Goal: Task Accomplishment & Management: Manage account settings

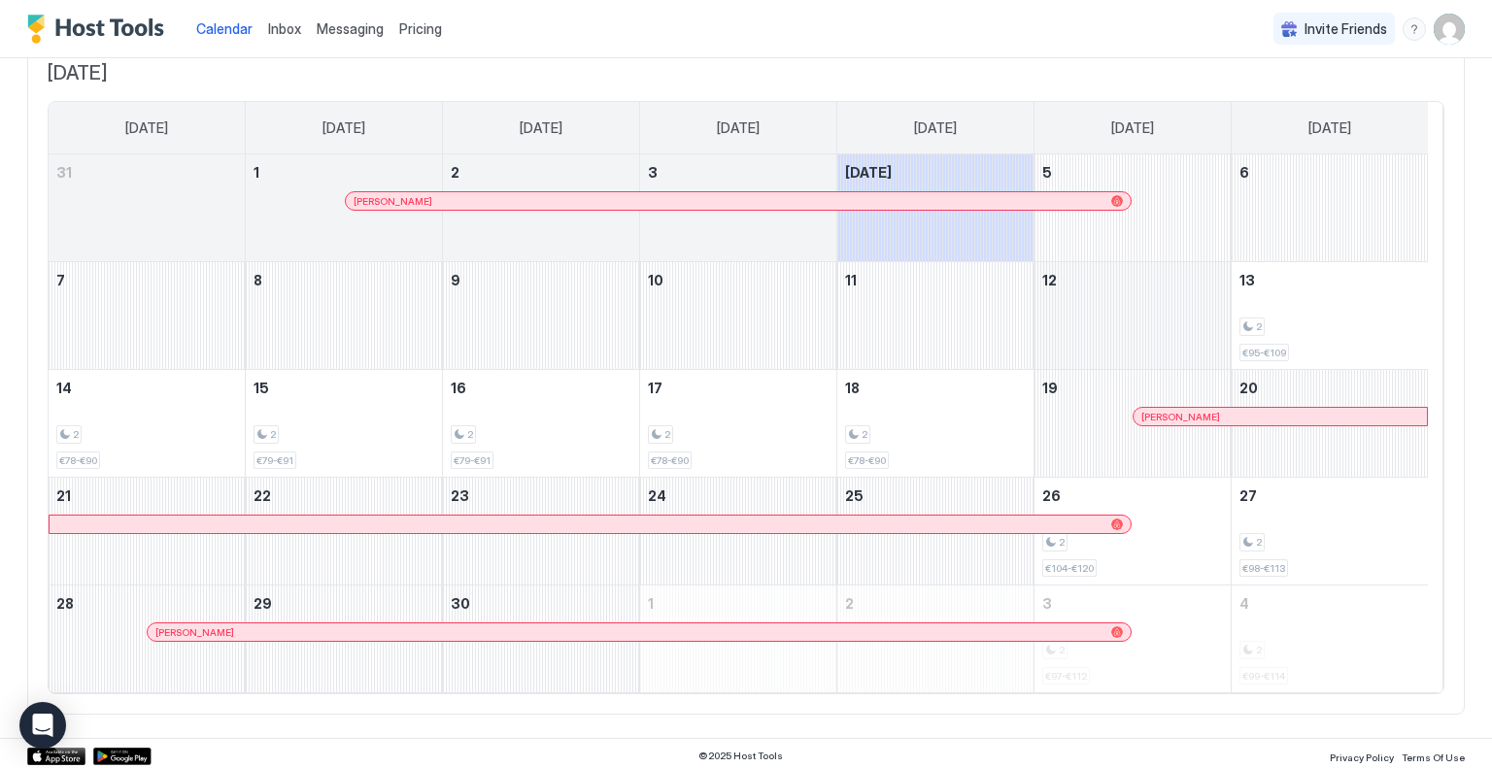
scroll to position [136, 0]
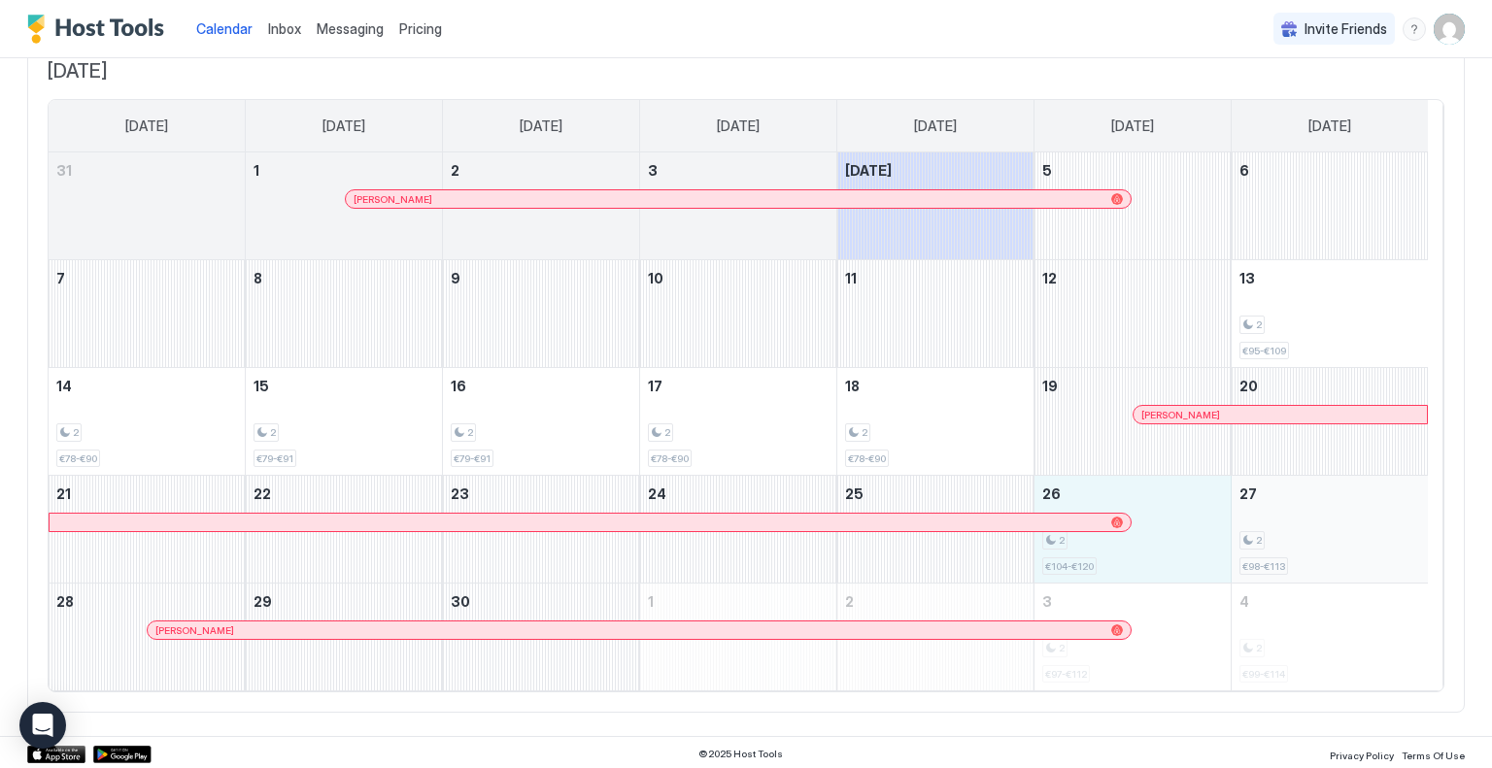
drag, startPoint x: 1165, startPoint y: 535, endPoint x: 1302, endPoint y: 535, distance: 137.0
click at [1302, 535] on tr "21 22 23 24 25 26 2 €104-€120 27 2 €98-€113" at bounding box center [738, 530] width 1379 height 108
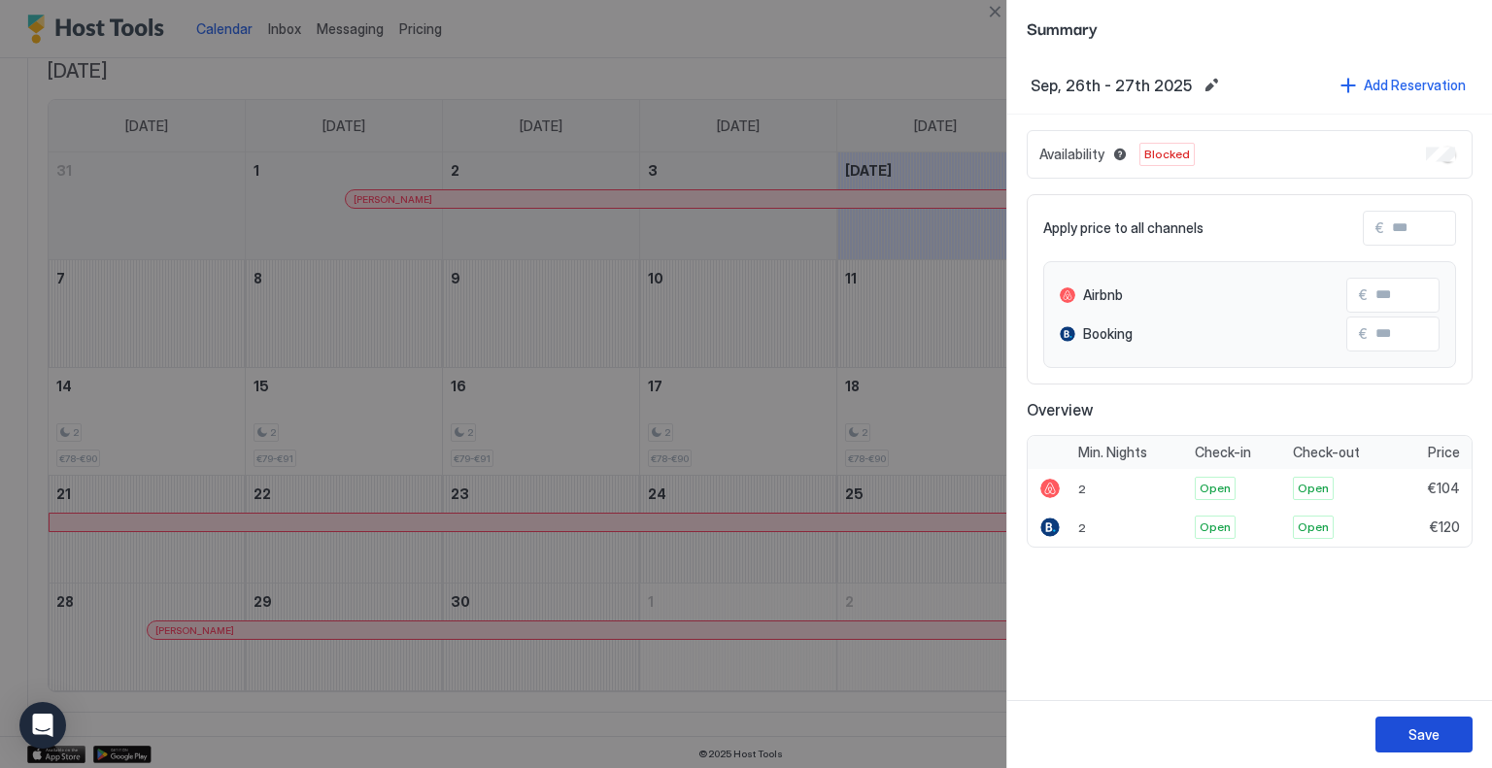
click at [1419, 738] on div "Save" at bounding box center [1424, 735] width 31 height 20
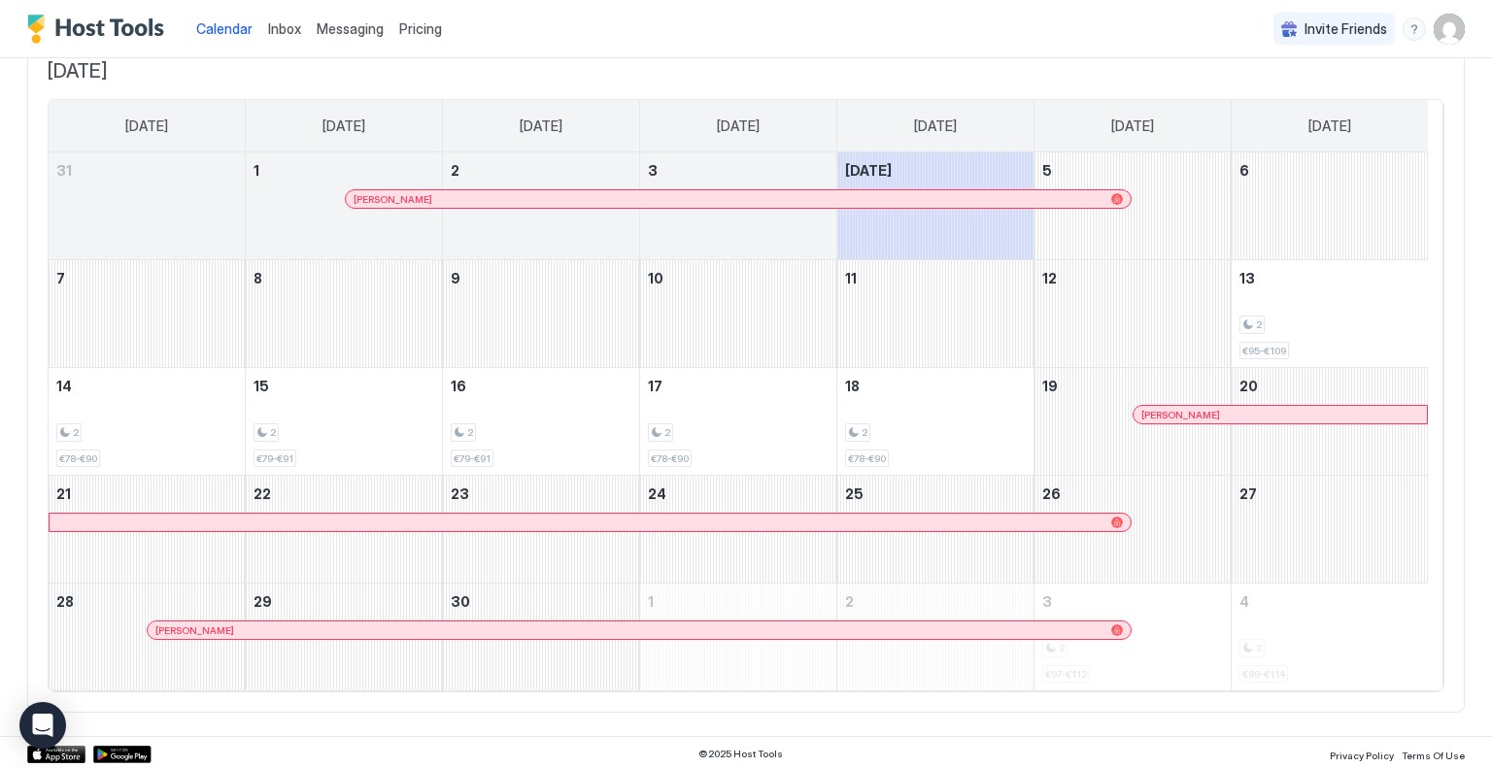
click at [402, 18] on div "Pricing" at bounding box center [420, 29] width 58 height 33
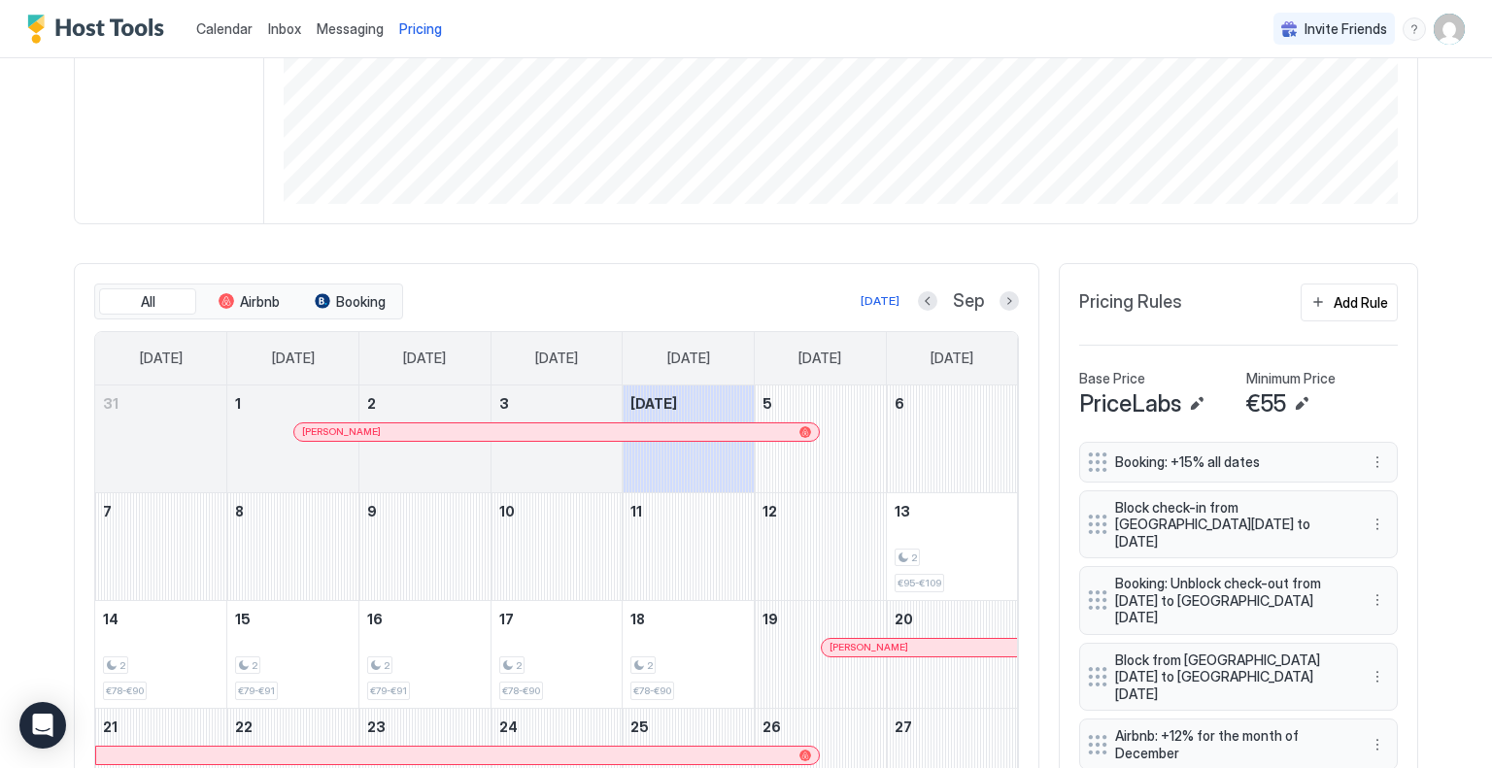
scroll to position [583, 0]
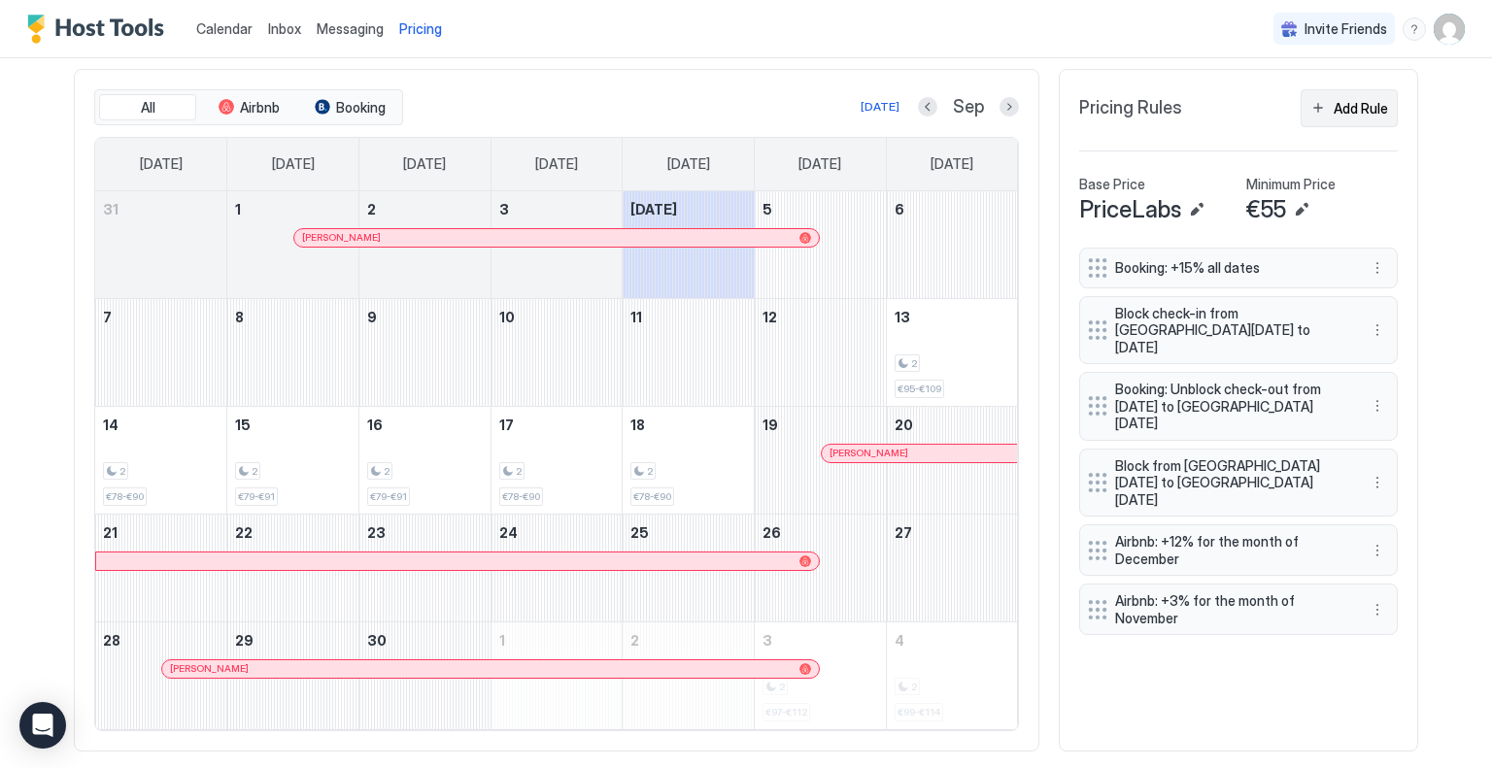
click at [1339, 106] on div "Add Rule" at bounding box center [1361, 108] width 54 height 20
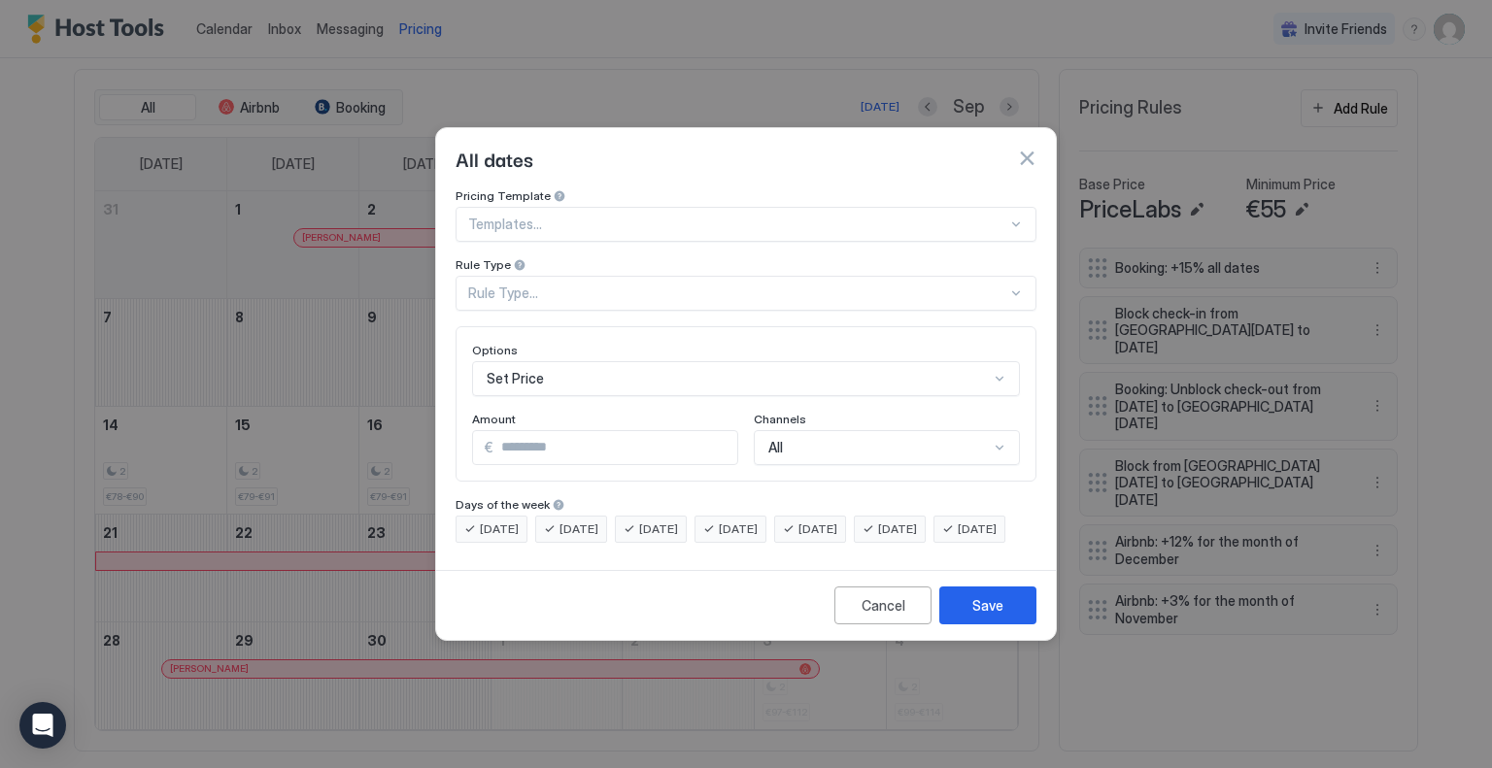
click at [557, 216] on div at bounding box center [737, 224] width 539 height 17
click at [602, 207] on div "Templates..." at bounding box center [746, 224] width 581 height 35
click at [596, 285] on div "Rule Type..." at bounding box center [737, 293] width 539 height 17
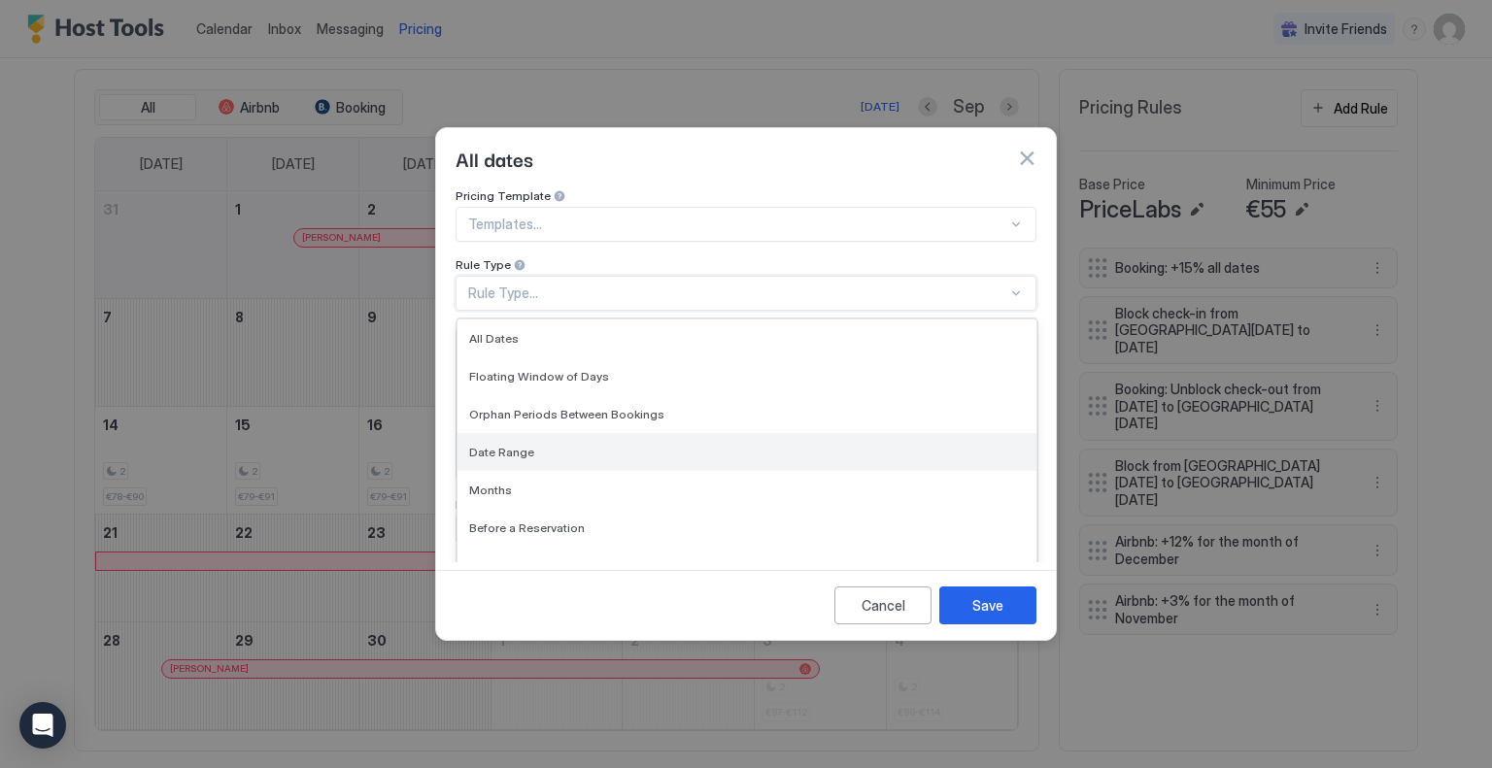
click at [579, 445] on div "Date Range" at bounding box center [747, 452] width 556 height 15
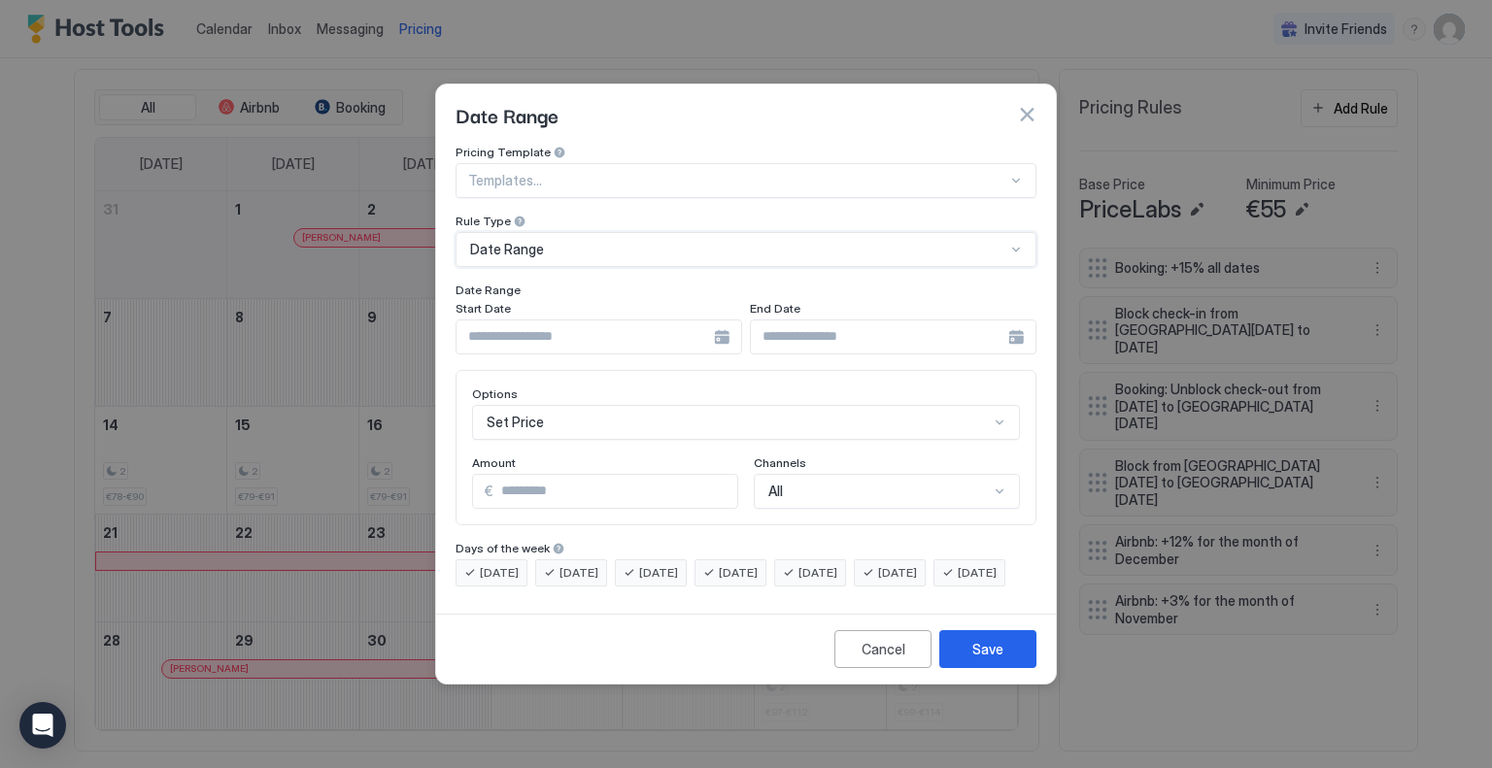
click at [627, 241] on div "Date Range" at bounding box center [737, 249] width 535 height 17
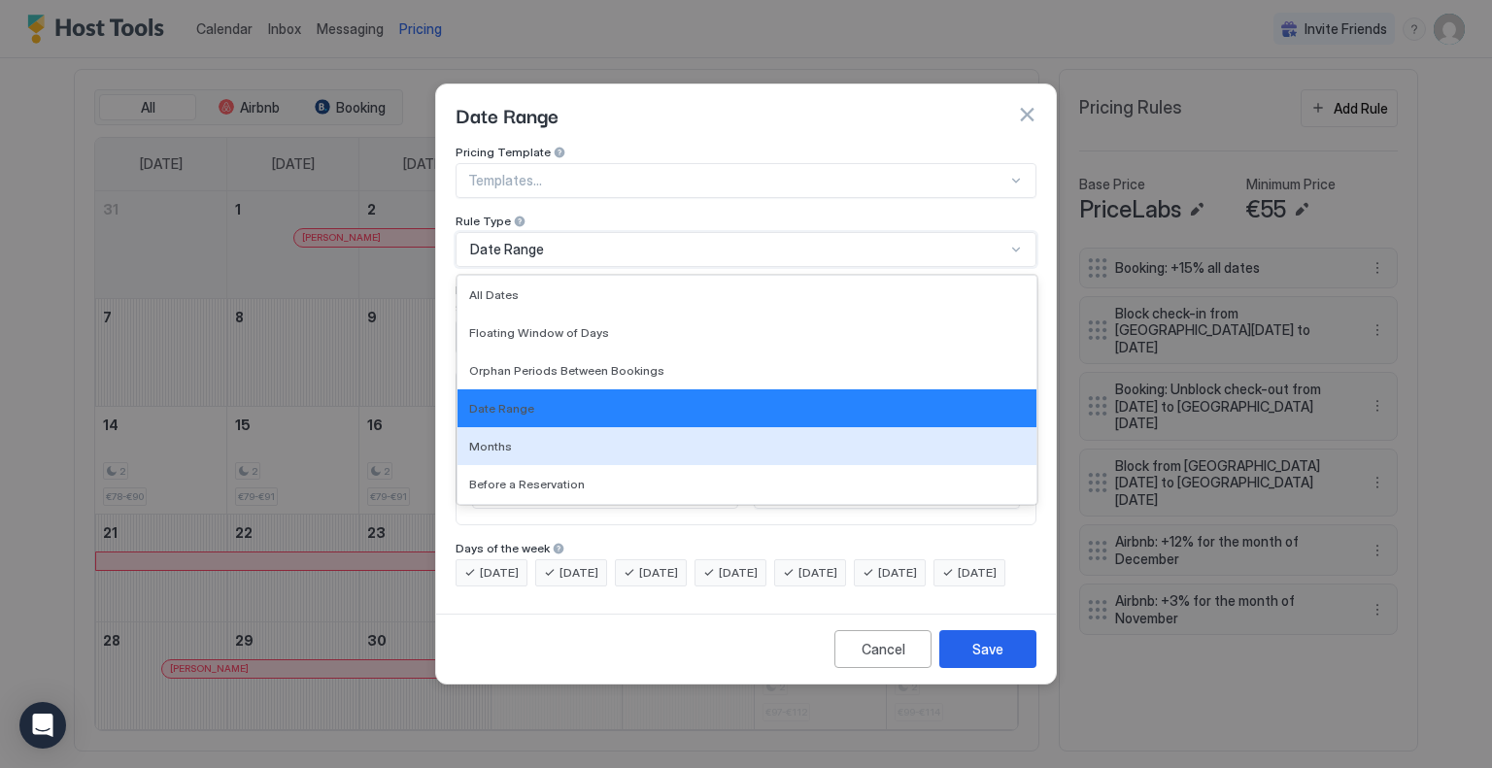
click at [551, 439] on div "Months" at bounding box center [747, 446] width 556 height 15
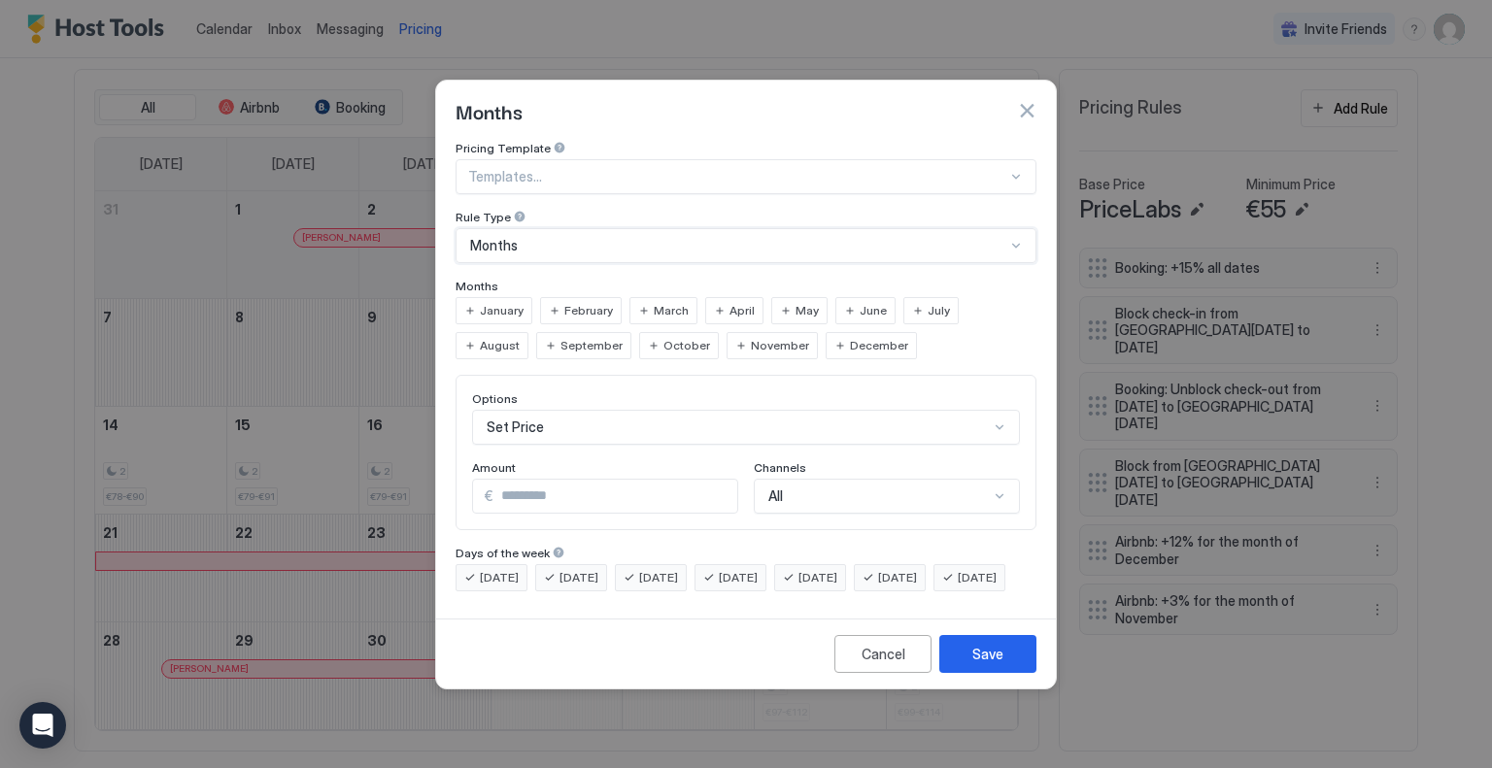
click at [561, 337] on span "September" at bounding box center [592, 345] width 62 height 17
click at [664, 337] on span "October" at bounding box center [687, 345] width 47 height 17
click at [565, 410] on div "Set Price" at bounding box center [746, 427] width 548 height 35
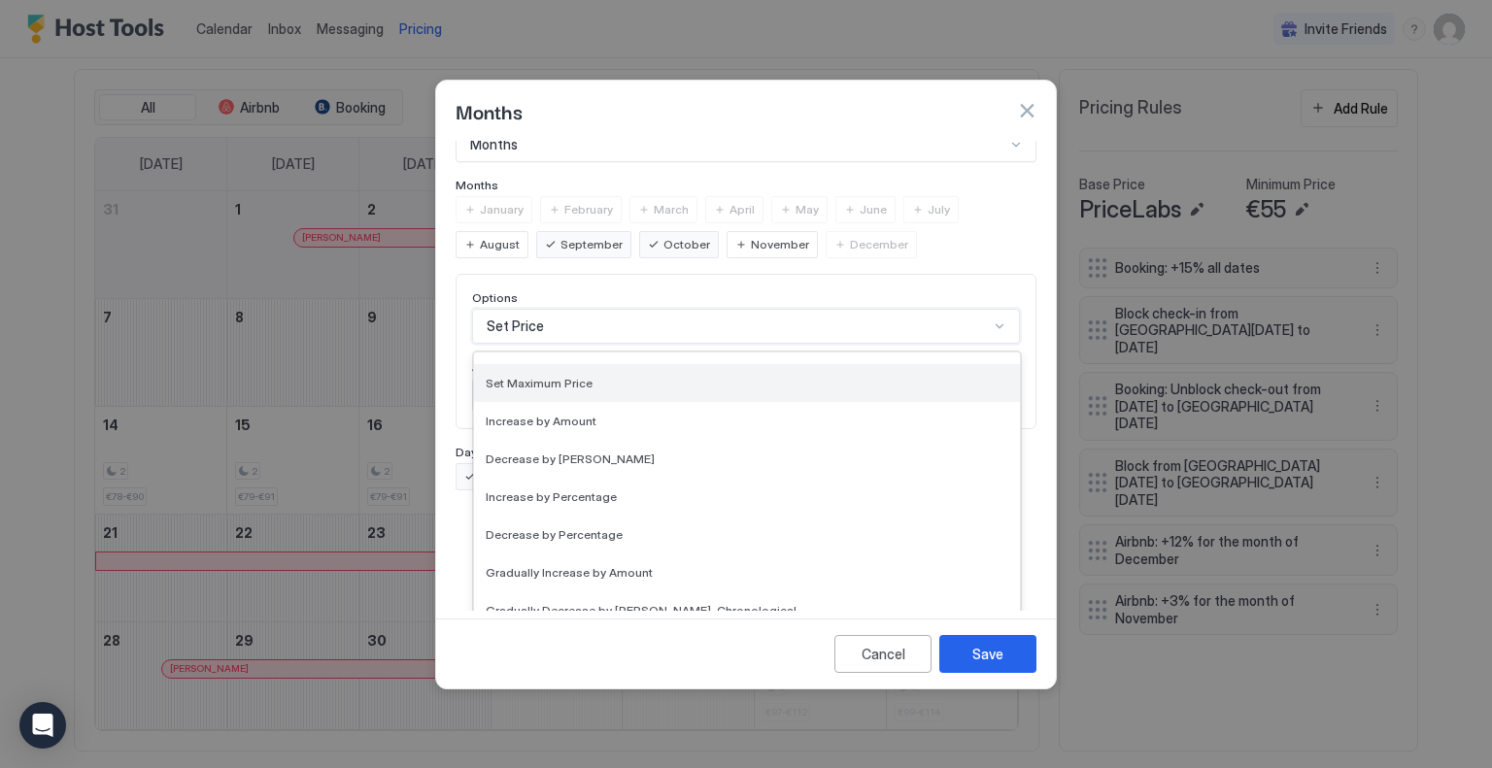
scroll to position [97, 0]
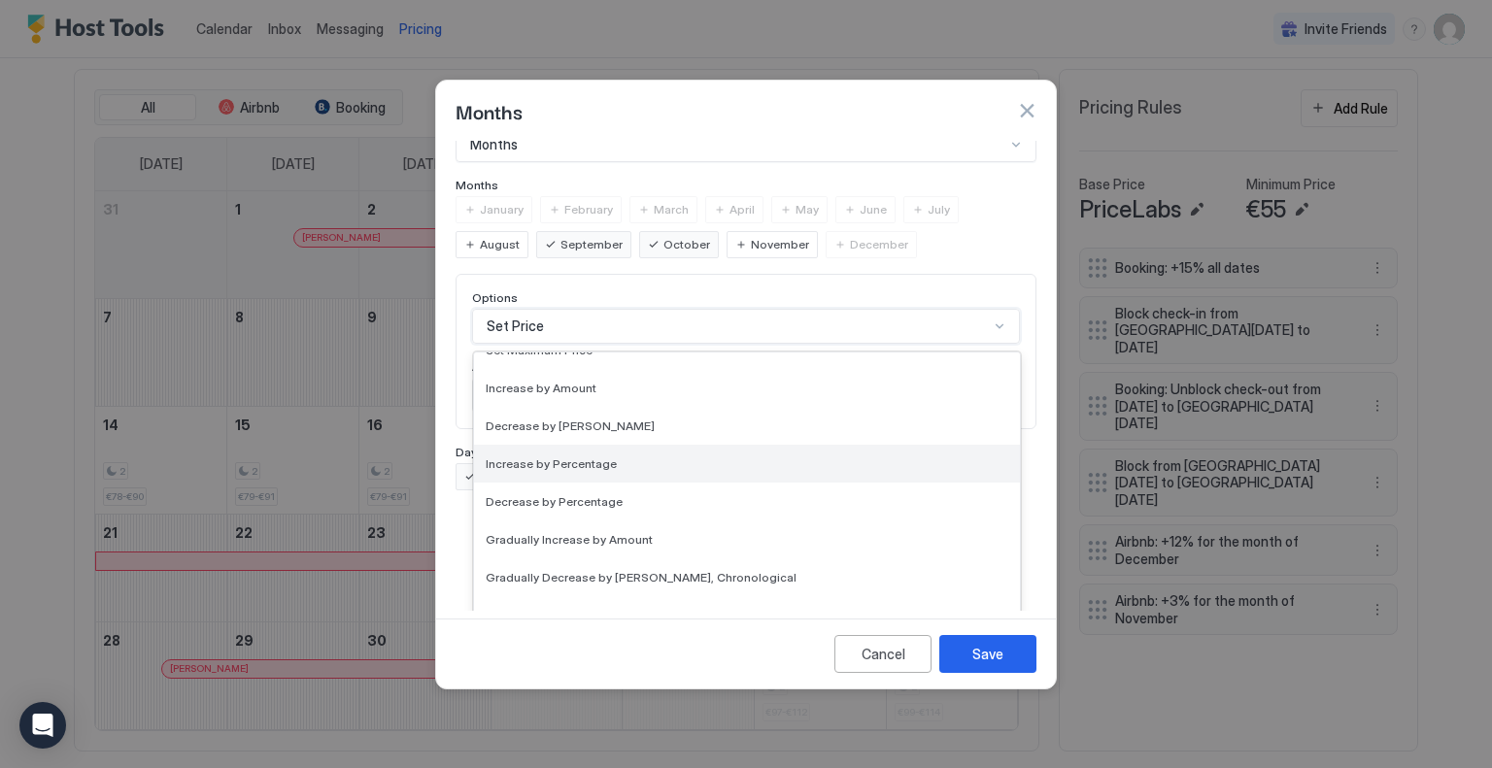
click at [619, 457] on div "Increase by Percentage" at bounding box center [747, 464] width 523 height 15
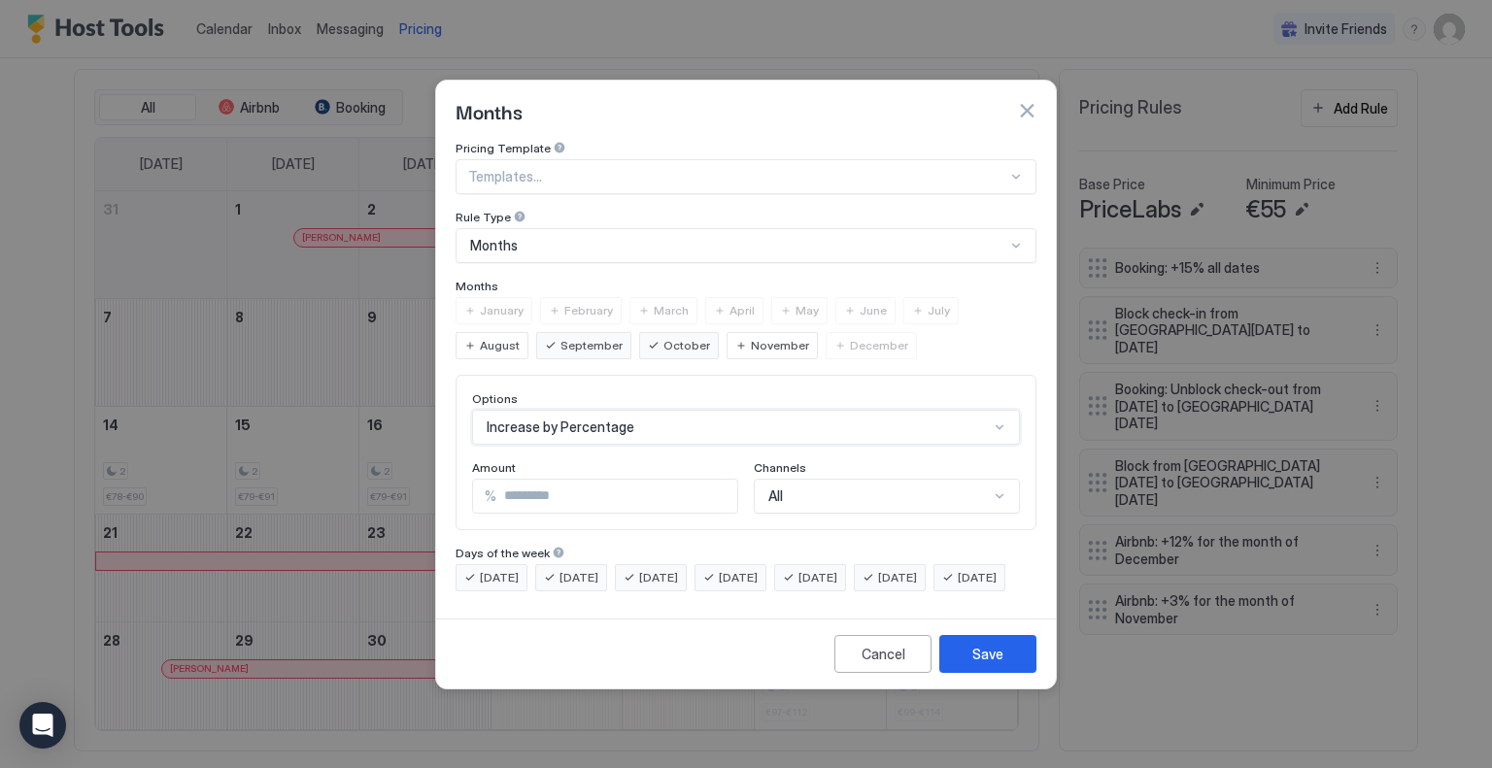
scroll to position [0, 0]
drag, startPoint x: 578, startPoint y: 470, endPoint x: 399, endPoint y: 461, distance: 179.0
click at [402, 462] on div "Months Pricing Template Templates... Rule Type Months Months January February M…" at bounding box center [746, 384] width 1492 height 768
click at [577, 460] on div "Amount" at bounding box center [605, 469] width 266 height 18
drag, startPoint x: 529, startPoint y: 485, endPoint x: 410, endPoint y: 461, distance: 121.7
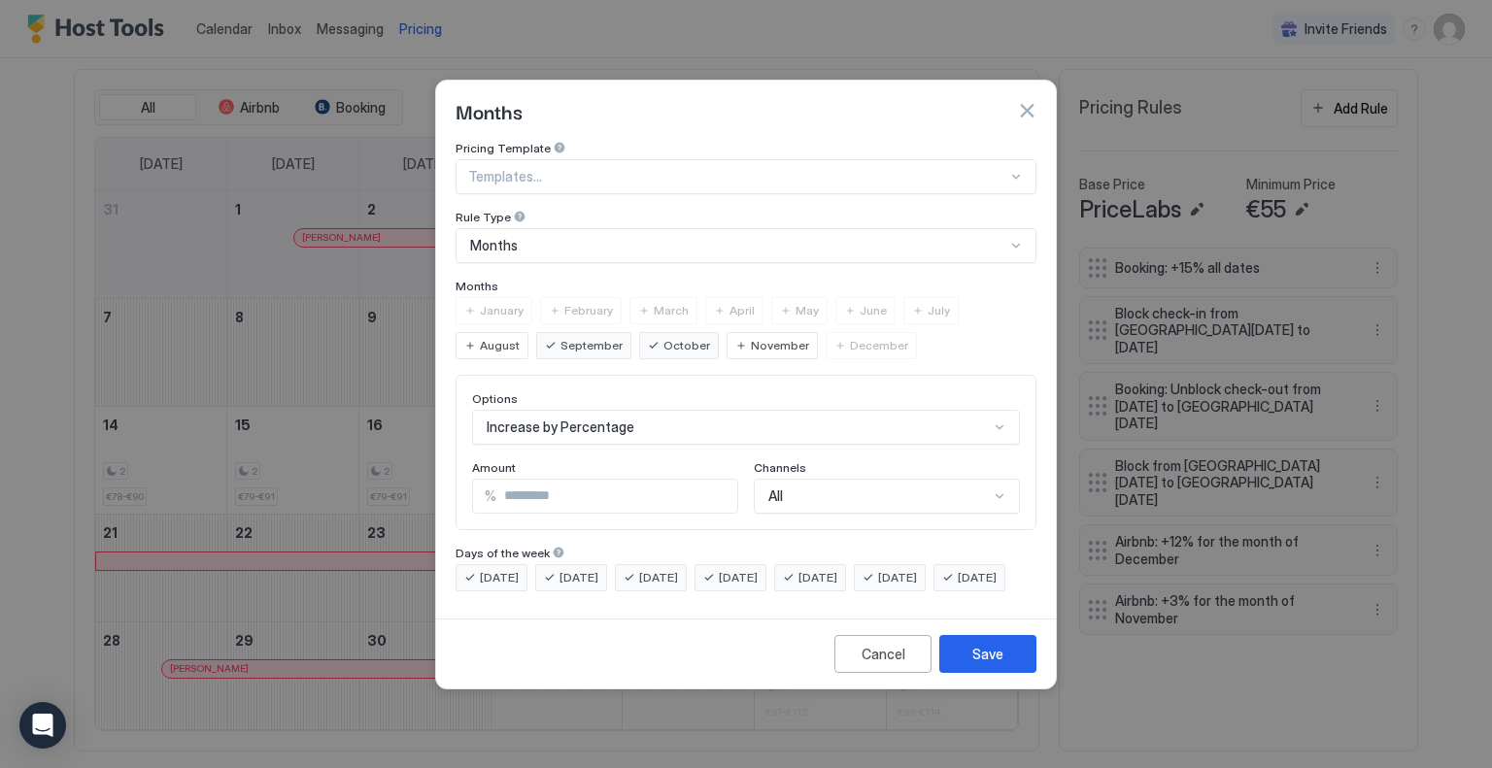
click at [416, 469] on div "Months Pricing Template Templates... Rule Type Months Months January February M…" at bounding box center [746, 384] width 1492 height 768
type input "*"
click at [999, 664] on div "Save" at bounding box center [987, 654] width 31 height 20
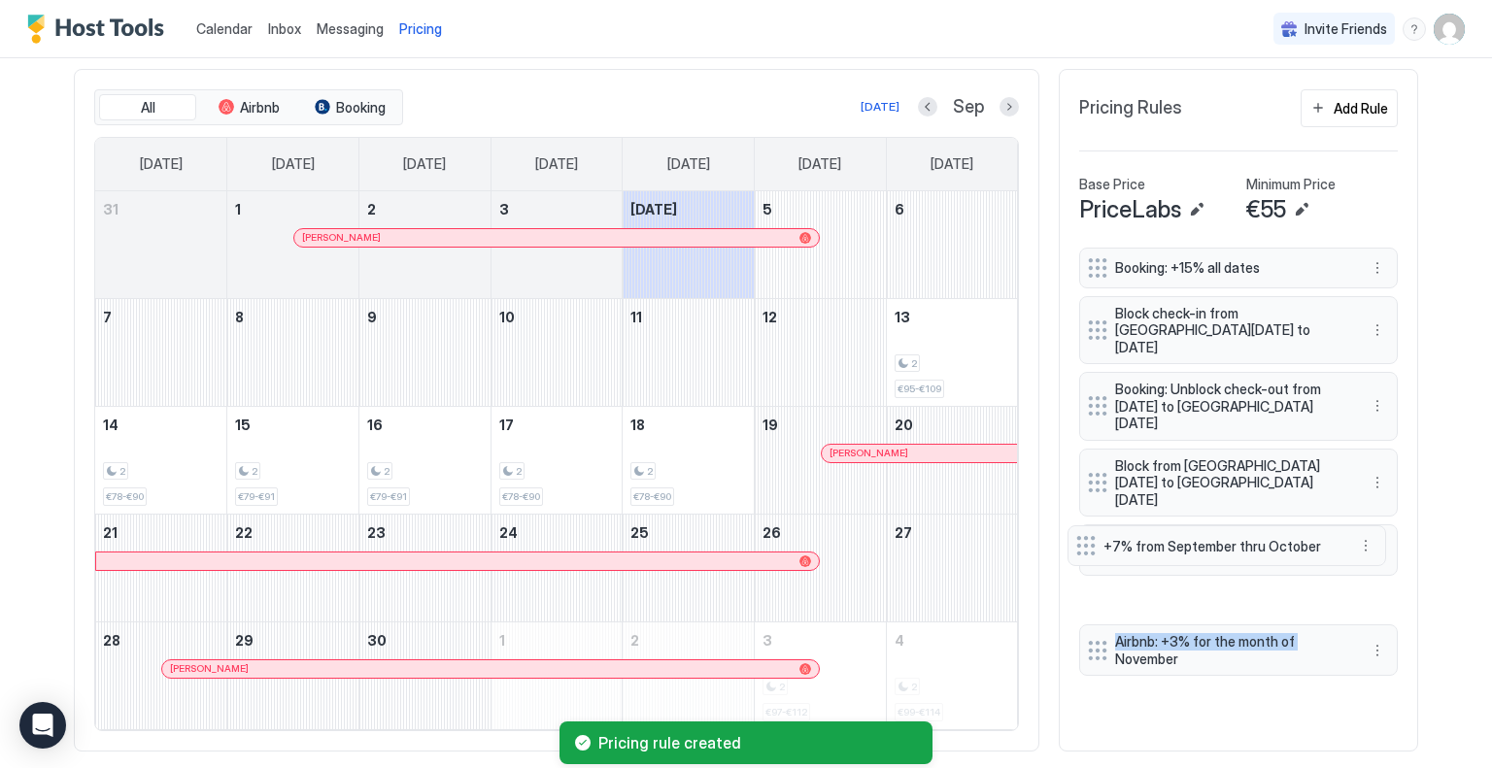
drag, startPoint x: 1088, startPoint y: 605, endPoint x: 1084, endPoint y: 543, distance: 62.3
click at [1084, 543] on div "Booking: +15% all dates Block check-in from [GEOGRAPHIC_DATA][DATE] to [DATE] B…" at bounding box center [1238, 466] width 319 height 437
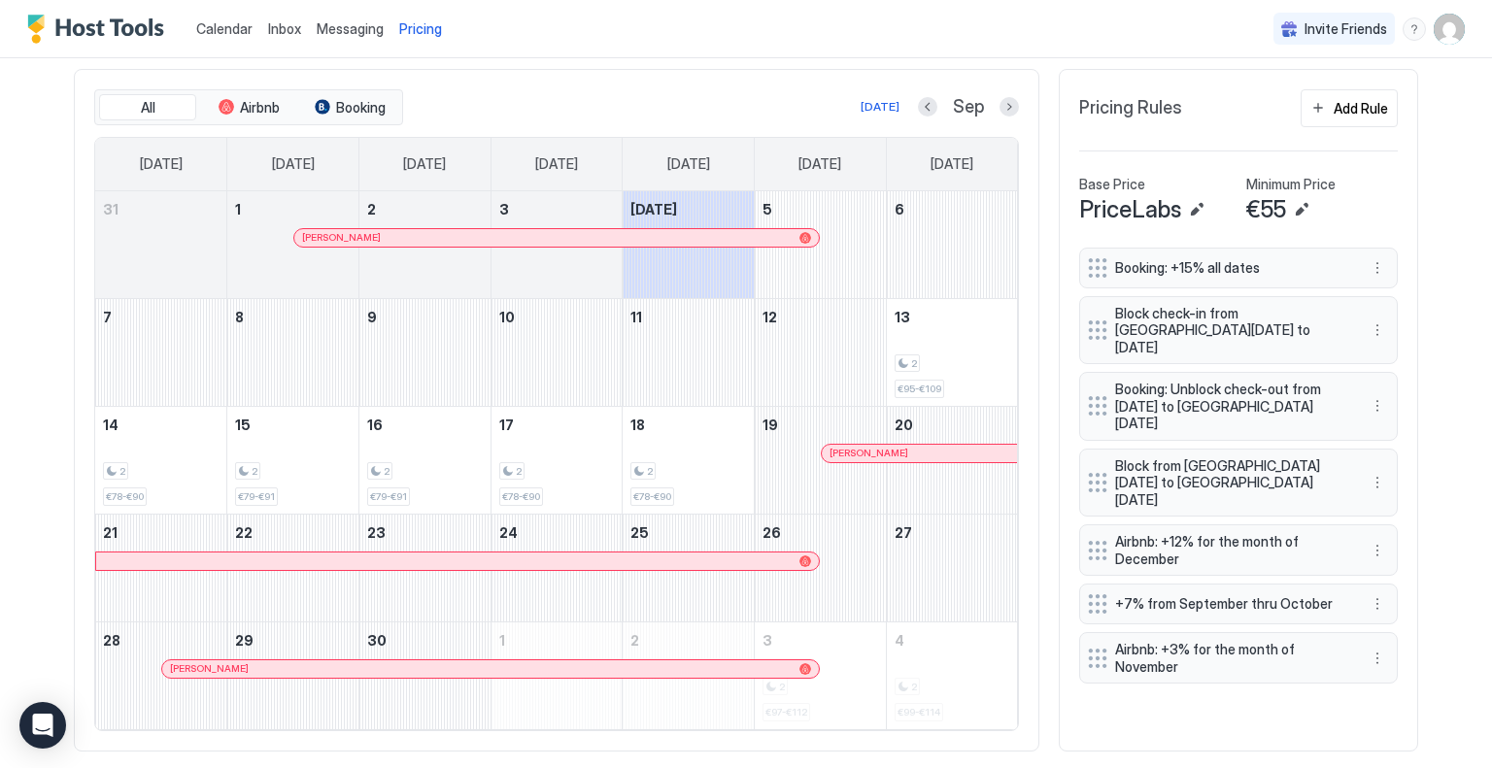
click at [1369, 593] on button "More options" at bounding box center [1377, 604] width 23 height 23
click at [1384, 576] on div "Edit" at bounding box center [1389, 576] width 43 height 15
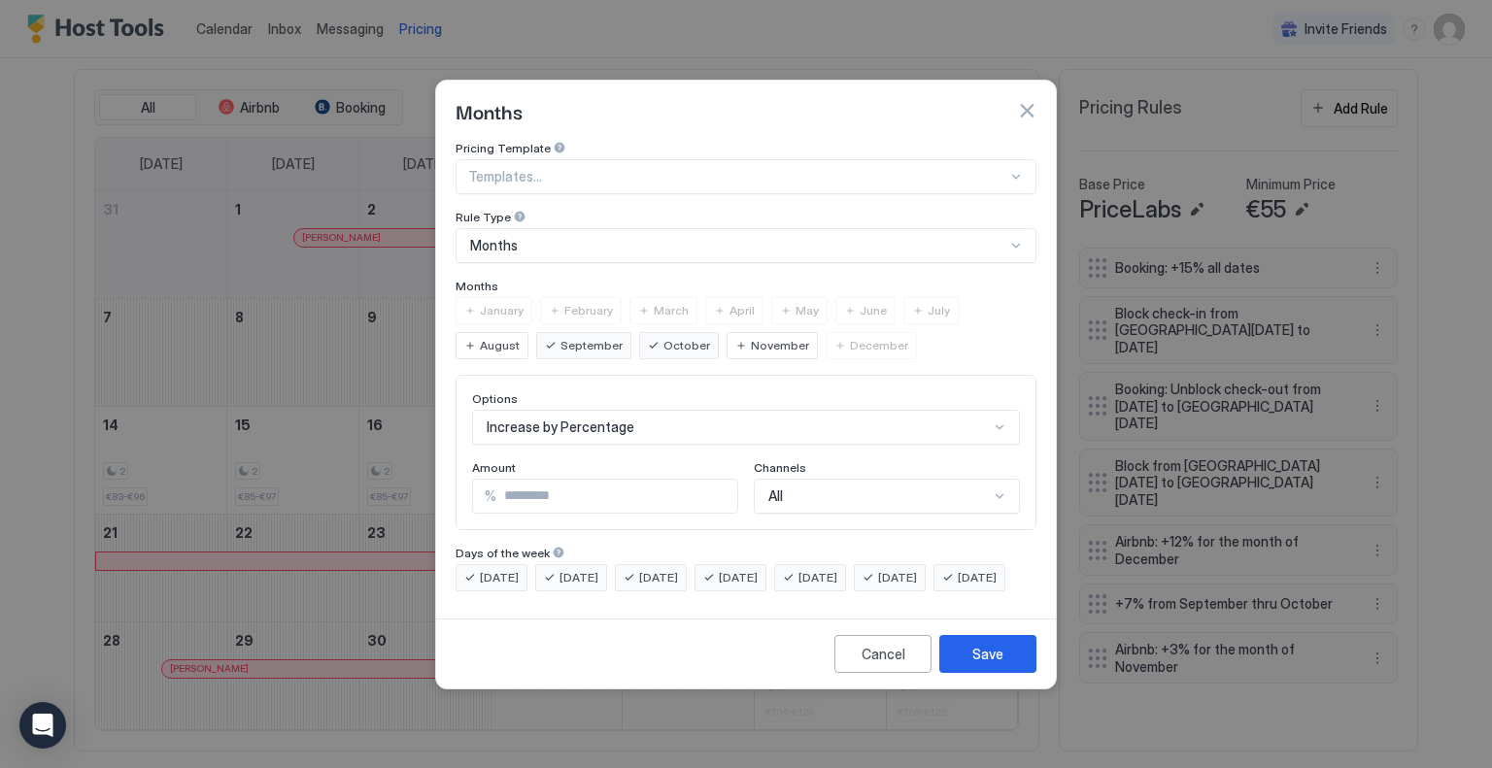
click at [885, 488] on div "All" at bounding box center [887, 496] width 266 height 35
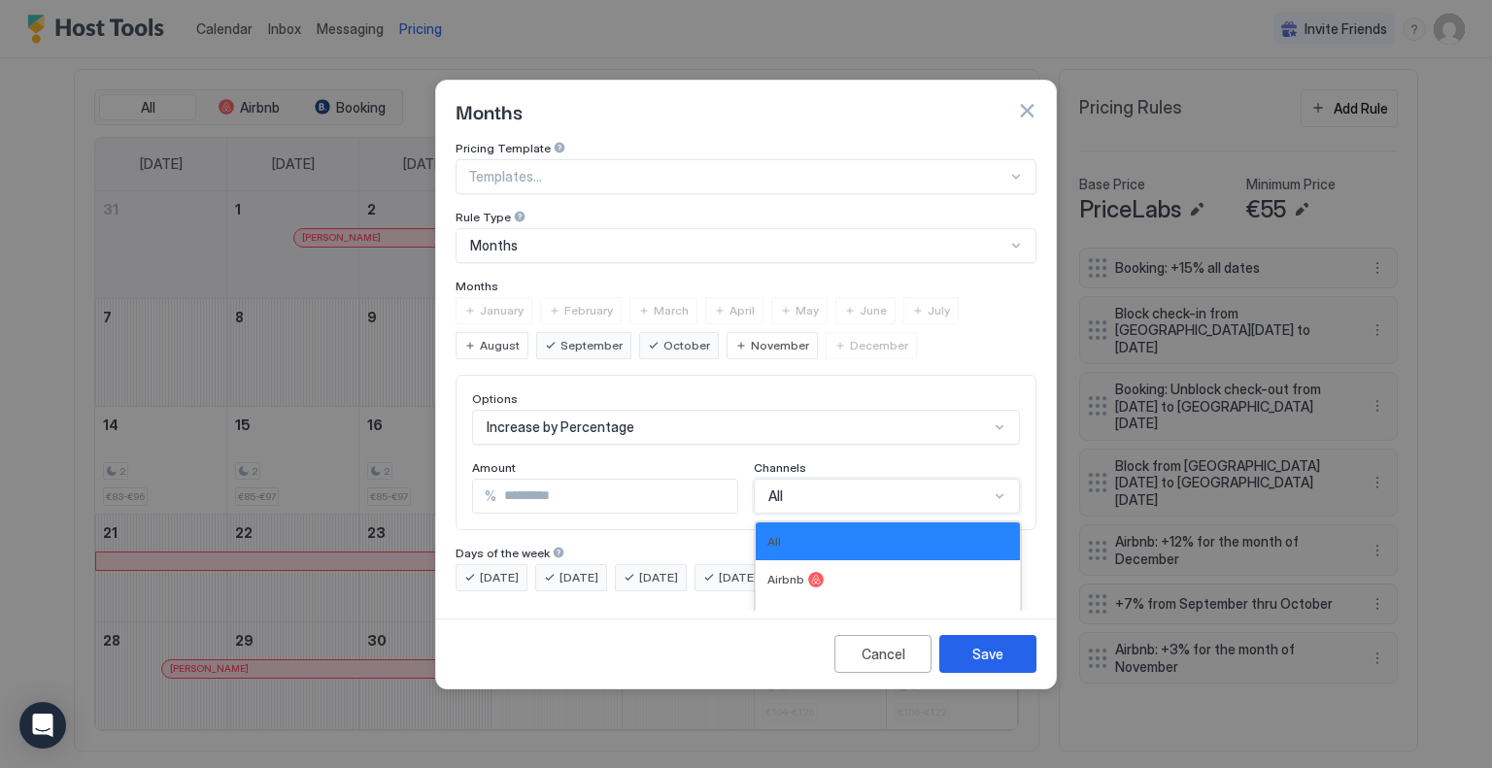
scroll to position [32, 0]
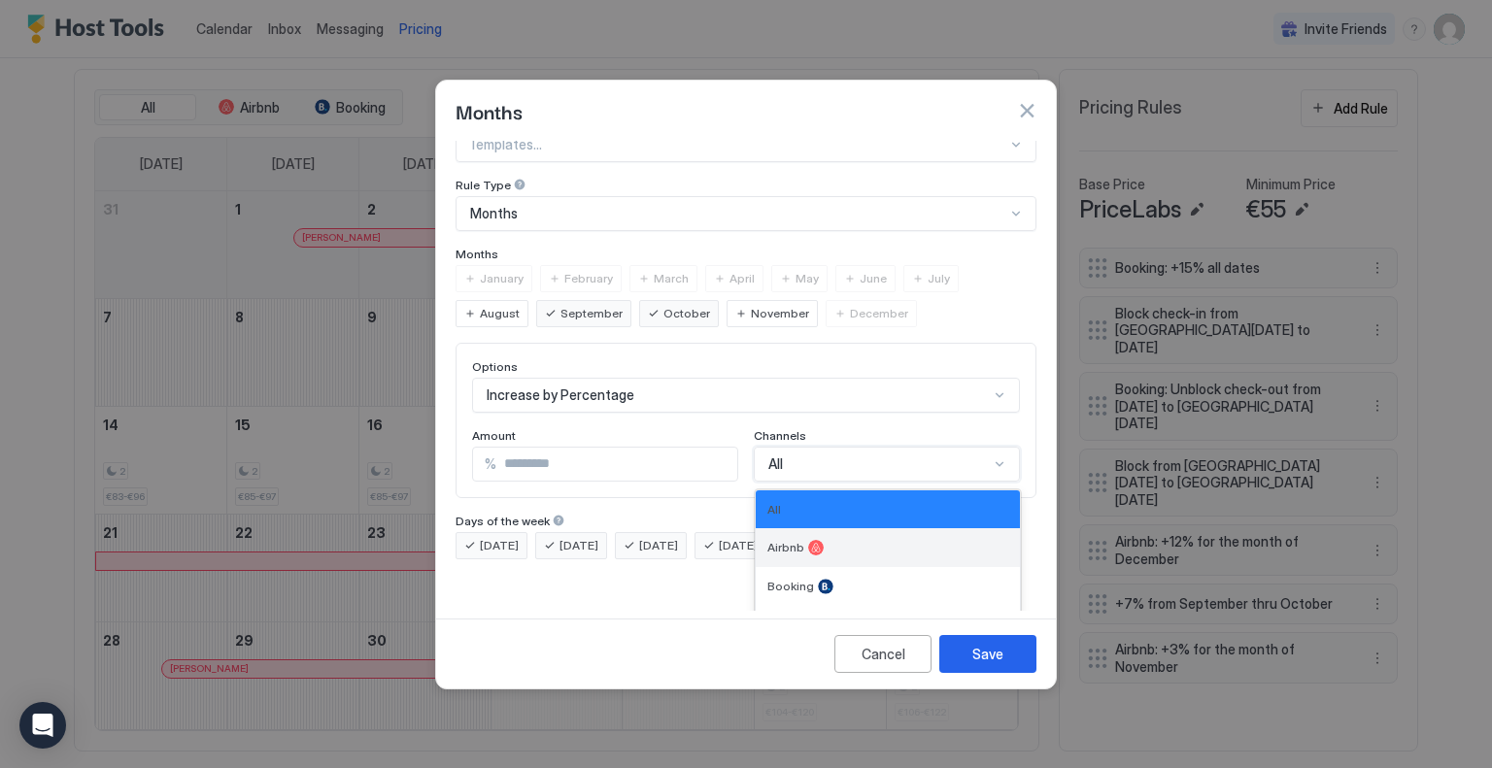
click at [852, 540] on div "Airbnb" at bounding box center [887, 548] width 241 height 16
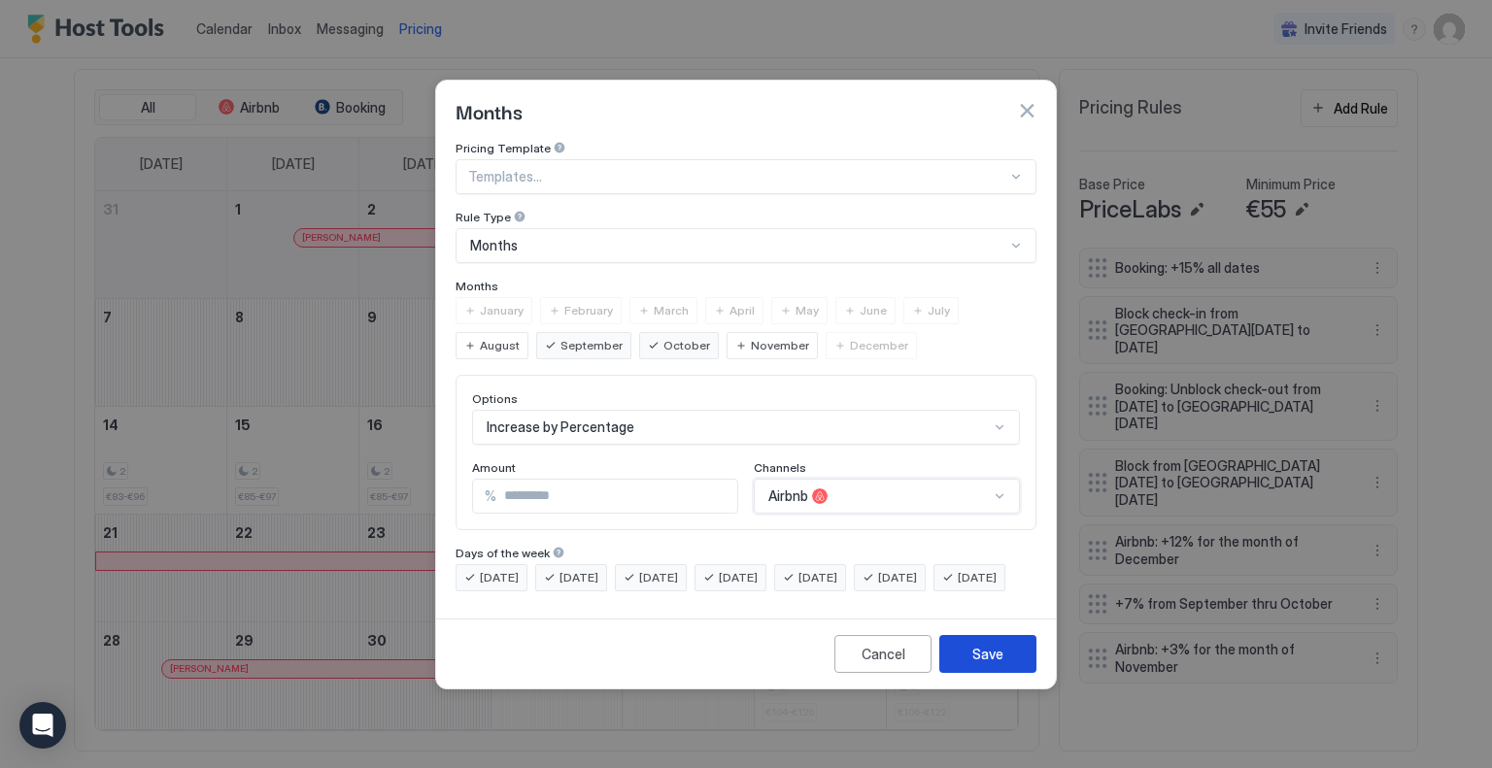
click at [997, 664] on div "Save" at bounding box center [987, 654] width 31 height 20
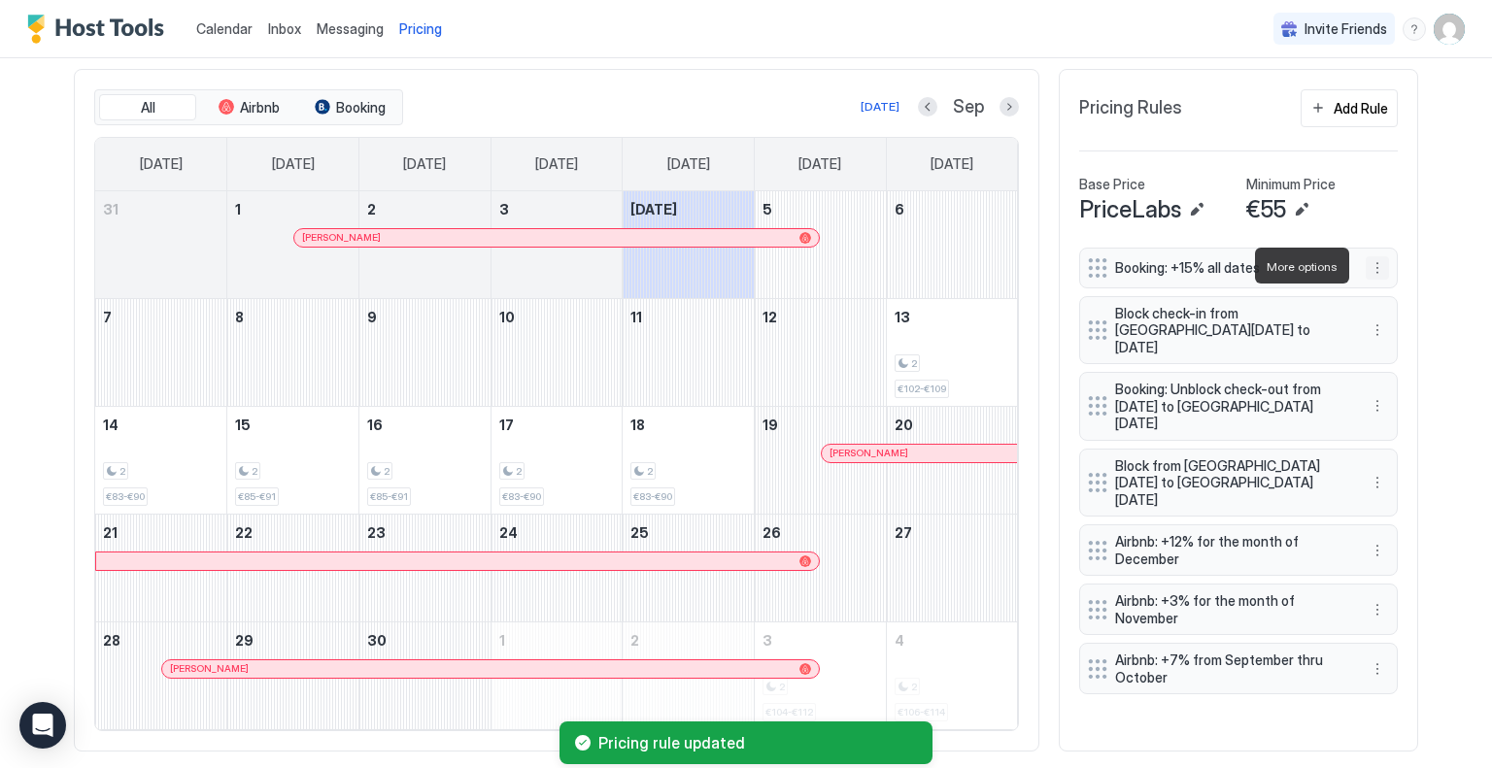
click at [1372, 271] on button "More options" at bounding box center [1377, 267] width 23 height 23
click at [1379, 293] on div "Edit" at bounding box center [1389, 293] width 43 height 15
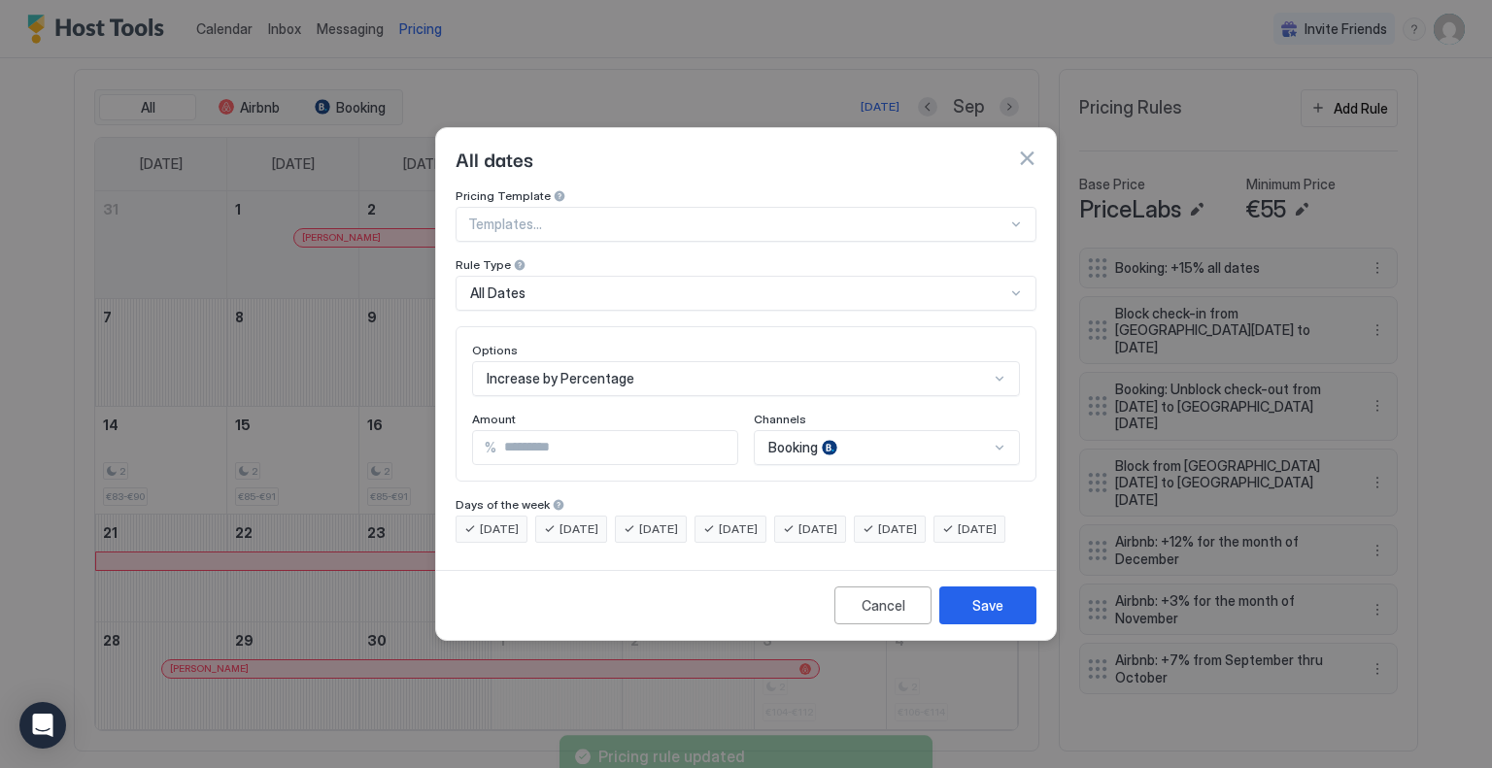
drag, startPoint x: 536, startPoint y: 433, endPoint x: 424, endPoint y: 419, distance: 113.6
click at [427, 422] on div "All dates Pricing Template Templates... Rule Type All Dates Options Increase by…" at bounding box center [746, 384] width 1492 height 768
type input "**"
click at [983, 625] on button "Save" at bounding box center [987, 606] width 97 height 38
